Goal: Task Accomplishment & Management: Manage account settings

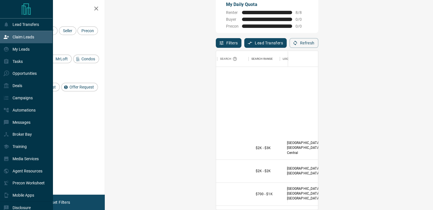
scroll to position [948, 96]
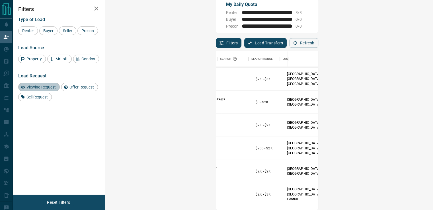
click at [53, 89] on span "Viewing Request" at bounding box center [40, 87] width 33 height 5
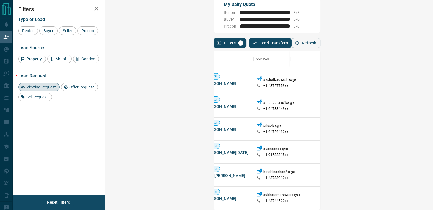
scroll to position [147, 0]
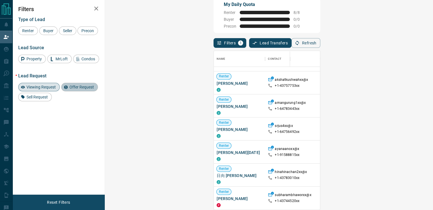
click at [81, 84] on div "Offer Request" at bounding box center [79, 87] width 37 height 9
click at [48, 86] on span "Viewing Request" at bounding box center [40, 87] width 33 height 5
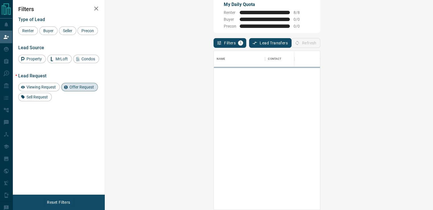
scroll to position [0, 0]
click at [36, 102] on div "Filters Type of Lead Renter Buyer Seller Precon Lead Source Property MrLoft Con…" at bounding box center [59, 97] width 92 height 195
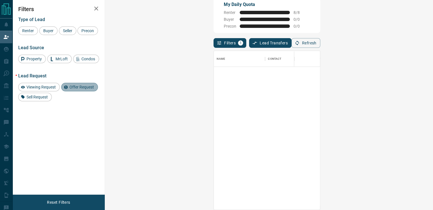
click at [78, 88] on span "Offer Request" at bounding box center [81, 87] width 28 height 5
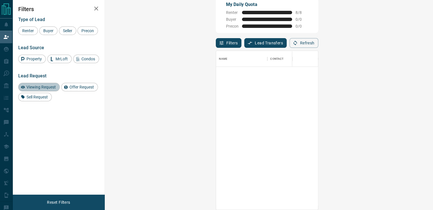
click at [46, 90] on div "Viewing Request" at bounding box center [39, 87] width 42 height 9
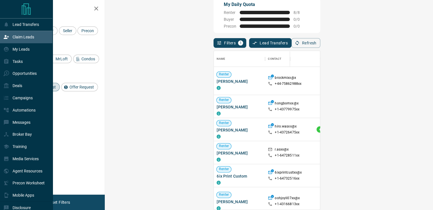
click at [12, 53] on div "My Leads" at bounding box center [16, 49] width 26 height 9
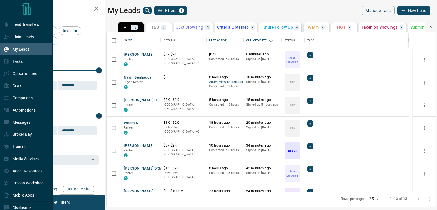
scroll to position [155, 325]
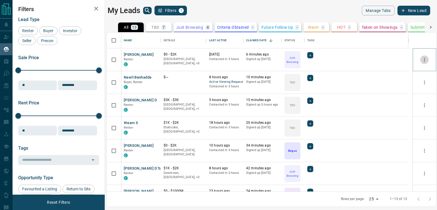
click at [420, 56] on button "more" at bounding box center [424, 59] width 9 height 9
click at [131, 54] on button "[PERSON_NAME]" at bounding box center [139, 54] width 30 height 5
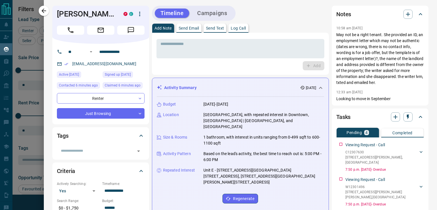
click at [43, 42] on div at bounding box center [218, 105] width 437 height 210
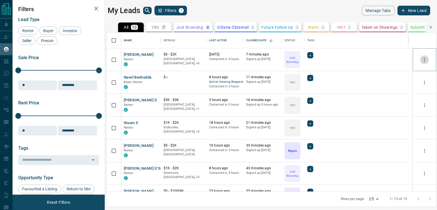
click at [424, 61] on icon "more" at bounding box center [424, 60] width 1 height 4
click at [408, 101] on li "Reallocate" at bounding box center [407, 102] width 36 height 10
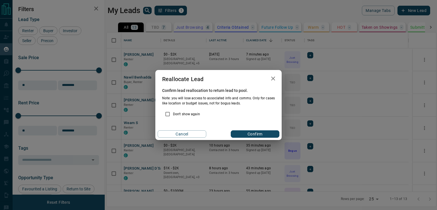
click at [181, 115] on p "Don't show again" at bounding box center [186, 114] width 27 height 5
click at [248, 133] on button "Confirm" at bounding box center [255, 133] width 49 height 7
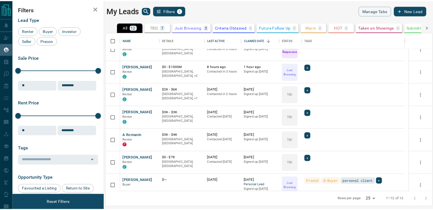
scroll to position [130, 0]
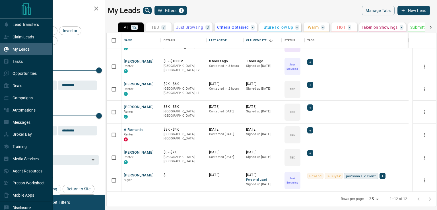
click at [13, 39] on p "Claim Leads" at bounding box center [24, 37] width 22 height 5
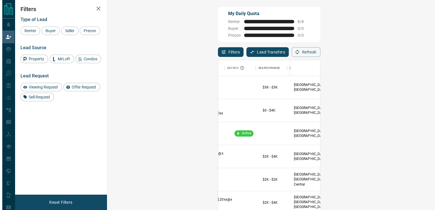
scroll to position [0, 93]
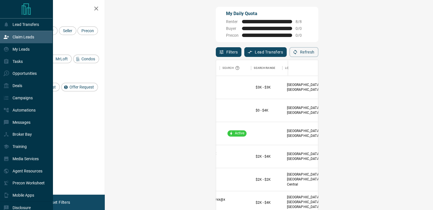
click at [13, 49] on p "My Leads" at bounding box center [21, 49] width 17 height 5
